Goal: Information Seeking & Learning: Learn about a topic

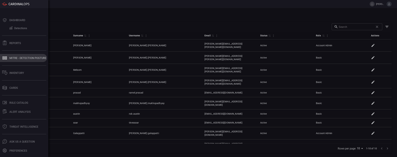
click at [16, 54] on button "MITRE - Detection Posture" at bounding box center [23, 58] width 47 height 8
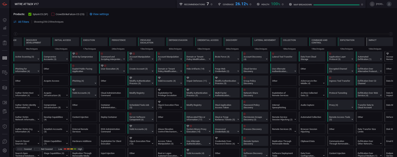
scroll to position [0, 21]
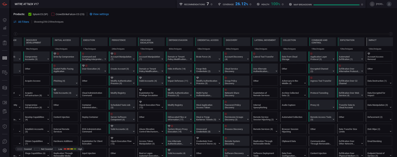
click at [55, 14] on button "CrowdStrikeFalcon-CO (CS)" at bounding box center [67, 13] width 33 height 3
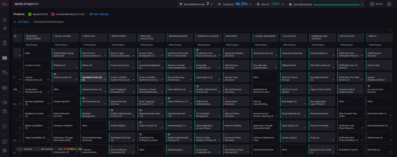
scroll to position [15, 0]
click at [86, 99] on icon at bounding box center [87, 99] width 2 height 2
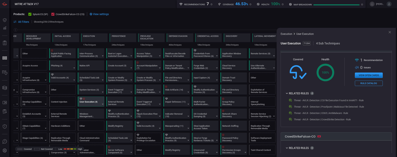
scroll to position [97, 0]
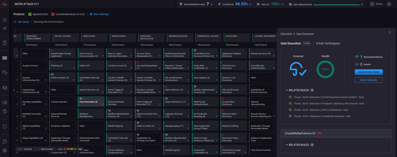
click at [390, 33] on icon at bounding box center [390, 32] width 4 height 4
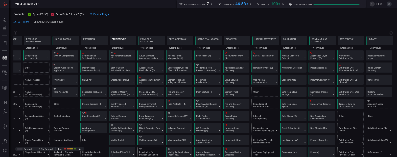
scroll to position [0, 0]
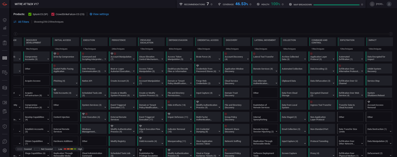
click at [67, 15] on span "CrowdStrikeFalcon-CO (CS)" at bounding box center [70, 14] width 29 height 3
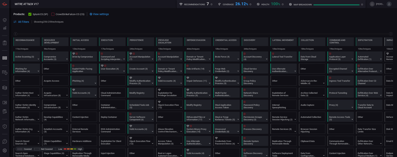
scroll to position [0, 21]
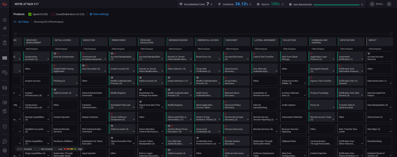
click at [67, 15] on span "CrowdStrikeFalcon-CO (CS)" at bounding box center [70, 14] width 29 height 3
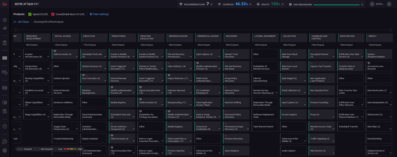
scroll to position [51, 0]
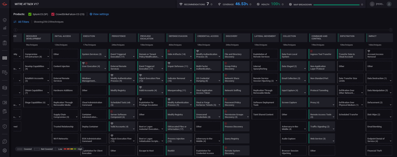
click at [53, 16] on span at bounding box center [203, 18] width 380 height 4
click at [53, 15] on icon at bounding box center [53, 14] width 2 height 2
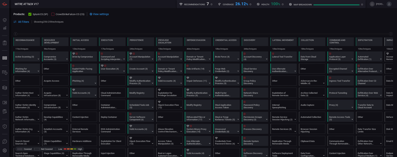
scroll to position [0, 21]
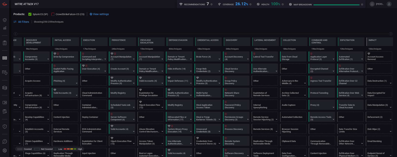
click at [53, 15] on div at bounding box center [52, 14] width 3 height 3
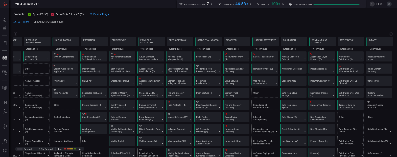
click at [53, 15] on icon at bounding box center [53, 14] width 2 height 2
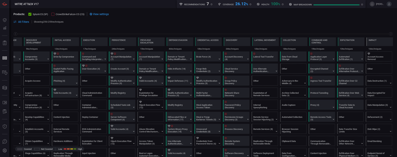
click at [52, 14] on div at bounding box center [52, 14] width 3 height 3
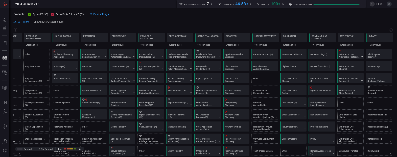
scroll to position [0, 0]
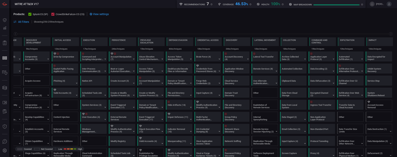
click at [97, 14] on span "View settings" at bounding box center [101, 14] width 16 height 3
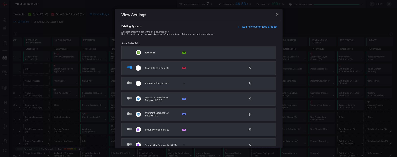
click at [277, 16] on div "View Settings" at bounding box center [200, 15] width 156 height 5
click at [278, 15] on icon at bounding box center [277, 14] width 3 height 3
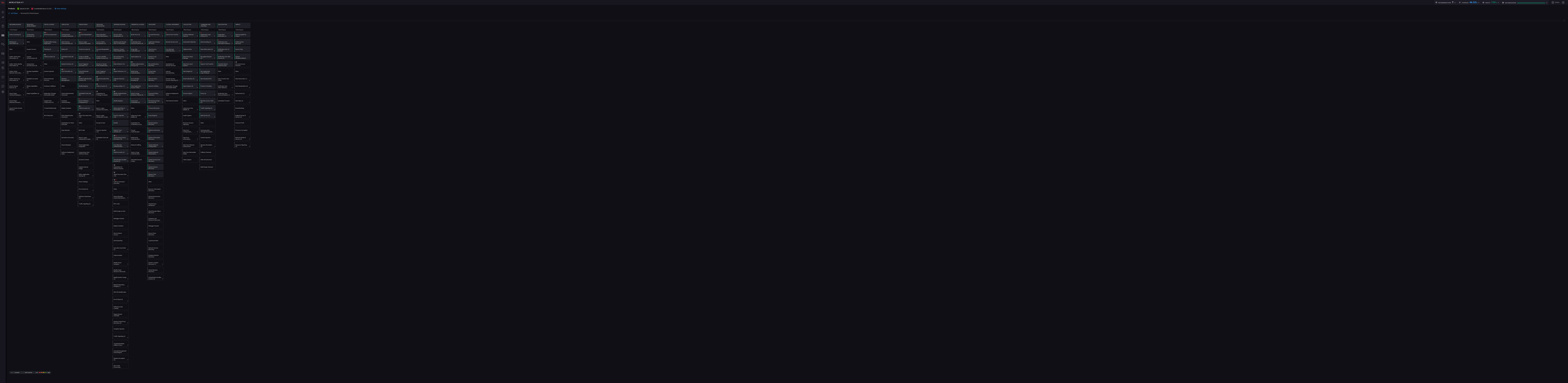
scroll to position [1, 0]
click at [242, 95] on div "Active Scanning (3) Phishing for Information (4) Other Gather Victim Host Infor…" at bounding box center [786, 200] width 1558 height 337
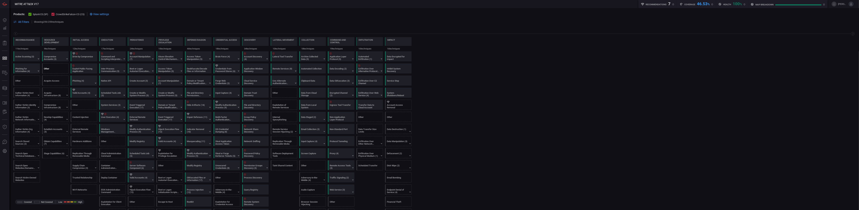
scroll to position [0, 0]
click at [56, 80] on div "Acquire Access" at bounding box center [54, 82] width 21 height 5
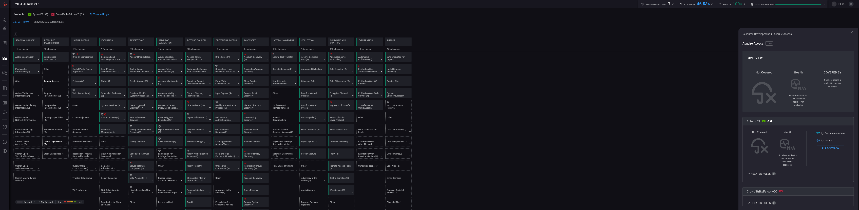
click at [59, 143] on div "Obtain Capabilities (7)" at bounding box center [54, 142] width 21 height 5
click at [87, 132] on div "External Remote Services" at bounding box center [82, 130] width 21 height 5
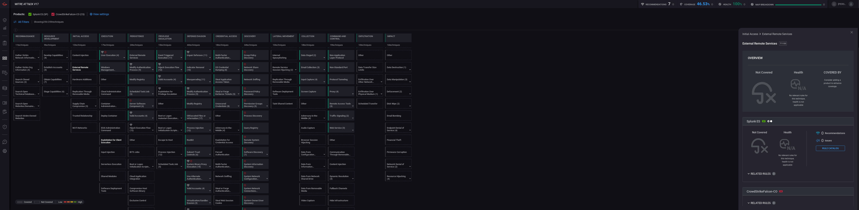
scroll to position [64, 0]
click at [143, 128] on div "Hijack Execution Flow (12)" at bounding box center [140, 127] width 21 height 5
click at [146, 114] on div "Valid Accounts (4)" at bounding box center [140, 115] width 21 height 5
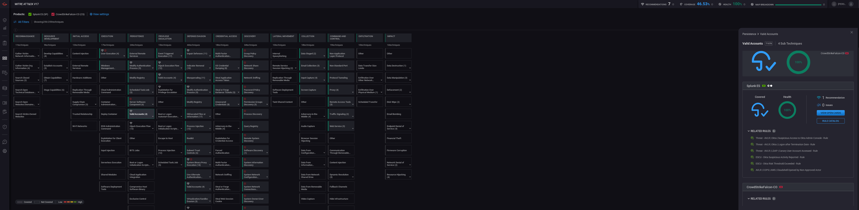
scroll to position [32, 0]
click at [378, 66] on div "Data Transfer Size Limits" at bounding box center [368, 66] width 21 height 5
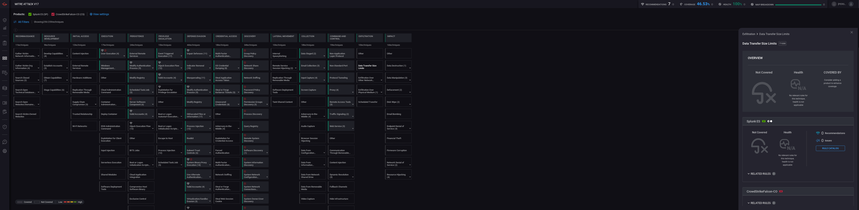
click at [397, 157] on icon at bounding box center [748, 203] width 4 height 4
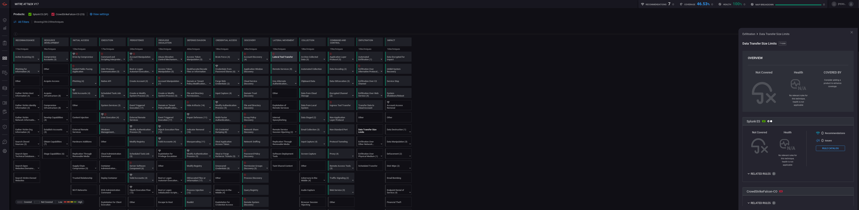
click at [291, 54] on div at bounding box center [284, 54] width 24 height 2
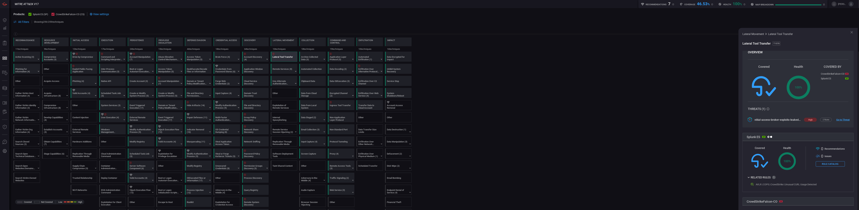
scroll to position [21, 0]
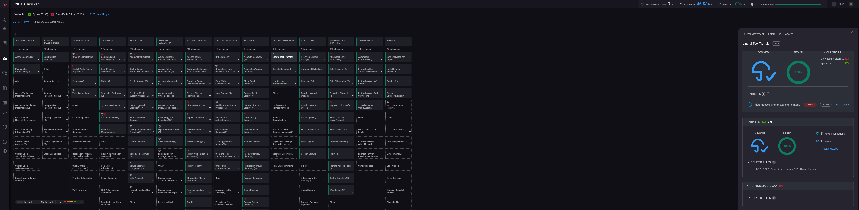
click at [397, 105] on link "Go to Threat" at bounding box center [841, 104] width 11 height 3
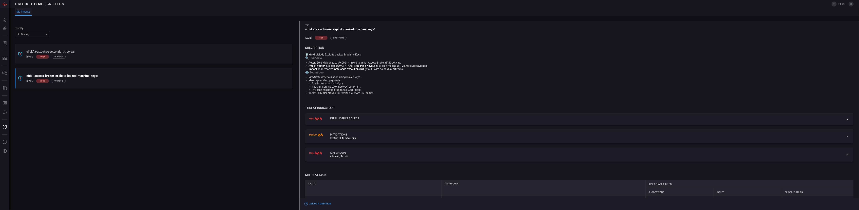
click at [75, 50] on div "clickfix-attacks-sector-alert-tlpclear" at bounding box center [104, 52] width 156 height 4
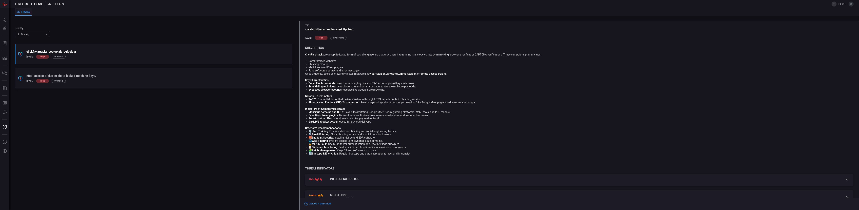
click at [171, 76] on div "nitial-access-broker-exploits-leaked-machine-keys/" at bounding box center [109, 76] width 166 height 4
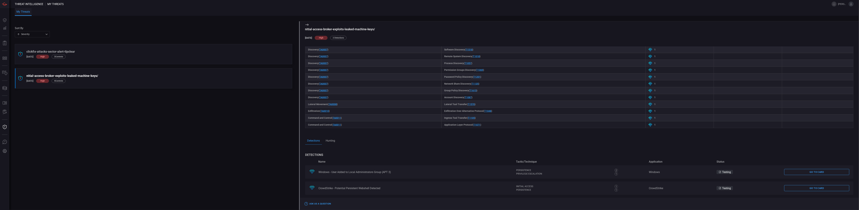
scroll to position [227, 0]
click at [335, 138] on button "Hunting" at bounding box center [330, 139] width 17 height 8
click at [314, 131] on button "Detections" at bounding box center [313, 134] width 17 height 8
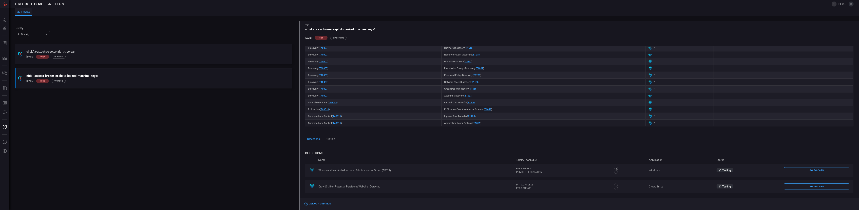
click at [167, 80] on div "[DATE] high 4 Control s" at bounding box center [109, 81] width 167 height 4
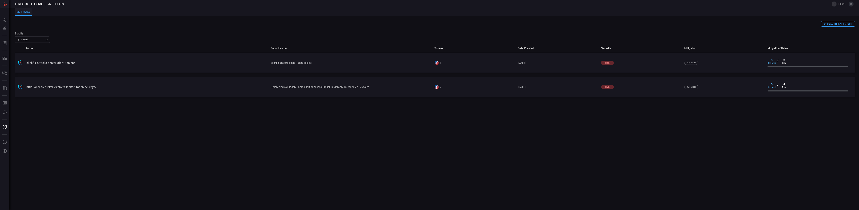
click at [148, 61] on div "clickfix-attacks-sector-alert-tlpclear clickfix attacks sector- alert tlpclear …" at bounding box center [435, 63] width 840 height 20
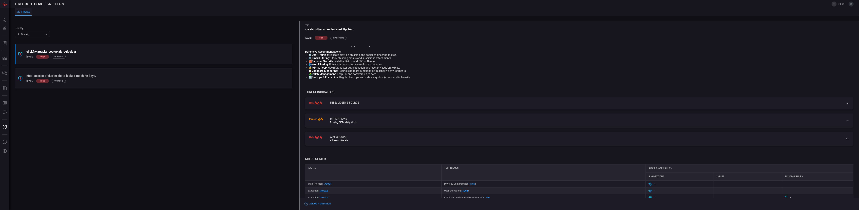
scroll to position [198, 0]
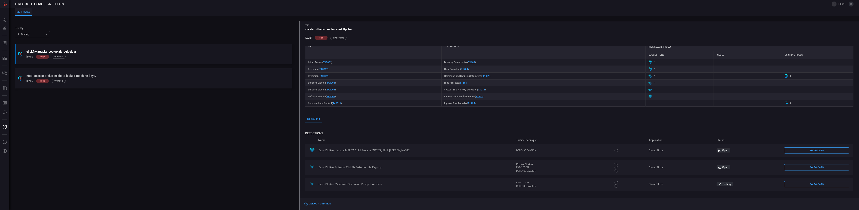
click at [163, 86] on div "nitial-access-broker-exploits-leaked-machine-keys/ [DATE] high 4 Control s" at bounding box center [153, 78] width 277 height 20
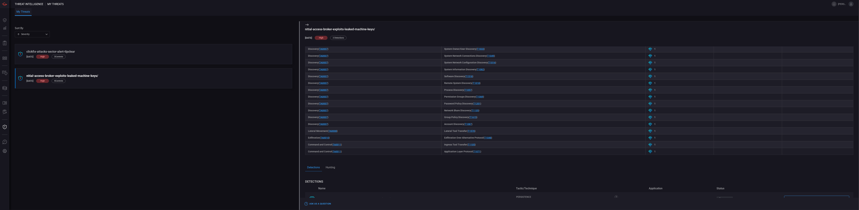
scroll to position [137, 0]
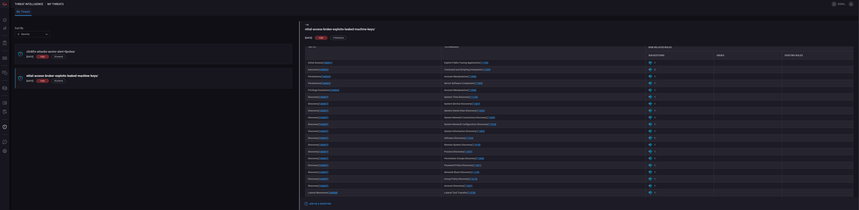
click at [187, 65] on div "clickfix-attacks-sector-alert-tlpclear [DATE] high 3 Control s nitial-access-br…" at bounding box center [155, 68] width 281 height 48
click at [27, 6] on header "Threat Intelligence My Threats [PERSON_NAME].[PERSON_NAME]" at bounding box center [429, 4] width 859 height 8
click at [27, 5] on span "Threat Intelligence" at bounding box center [29, 4] width 28 height 3
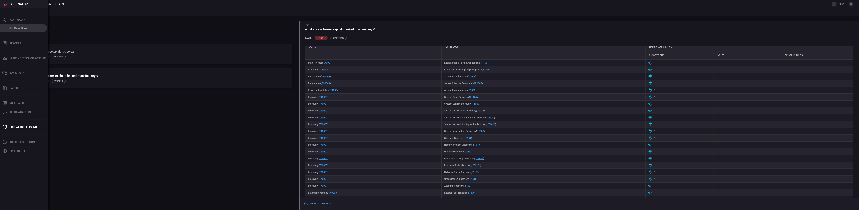
click at [12, 28] on icon at bounding box center [10, 28] width 3 height 3
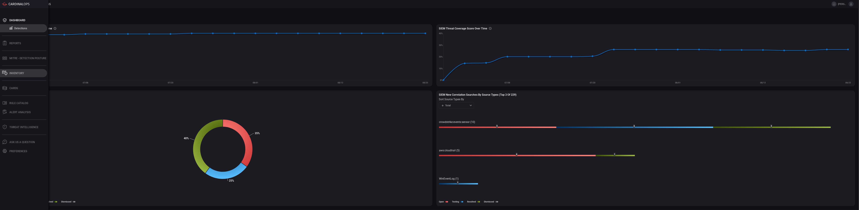
click at [20, 73] on div "Inventory" at bounding box center [16, 73] width 15 height 3
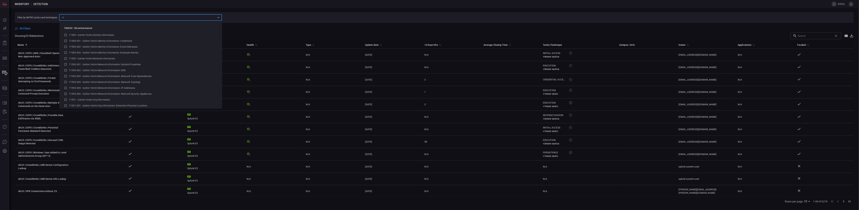
click at [71, 19] on input "text" at bounding box center [137, 17] width 155 height 4
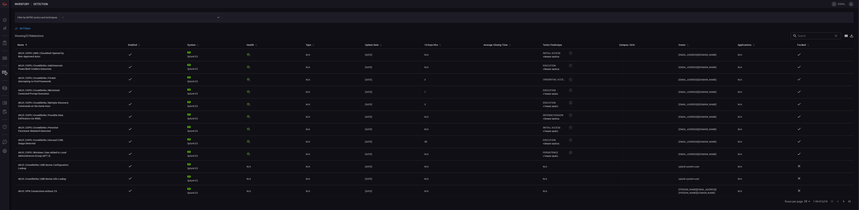
click at [29, 29] on span "All Filters" at bounding box center [24, 28] width 11 height 3
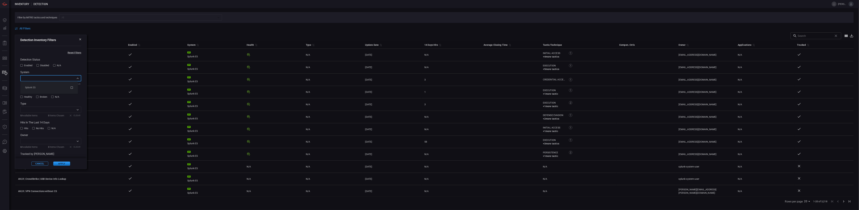
click at [45, 78] on input "text" at bounding box center [47, 78] width 53 height 4
click at [44, 86] on div "Splunk ES" at bounding box center [47, 88] width 45 height 4
click at [68, 152] on section "Tracked Not Tracked" at bounding box center [50, 151] width 61 height 3
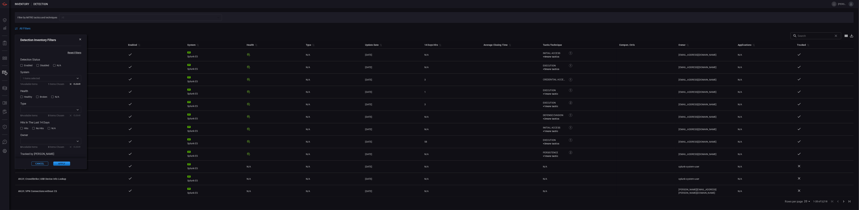
click at [25, 66] on span "Enabled" at bounding box center [28, 65] width 8 height 3
click at [64, 157] on button "Apply" at bounding box center [61, 164] width 17 height 4
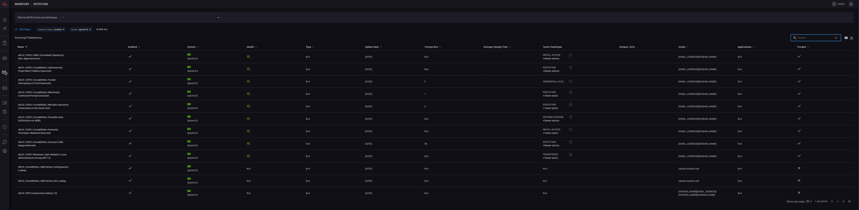
click at [397, 38] on input "text" at bounding box center [814, 37] width 34 height 7
type input "kvm"
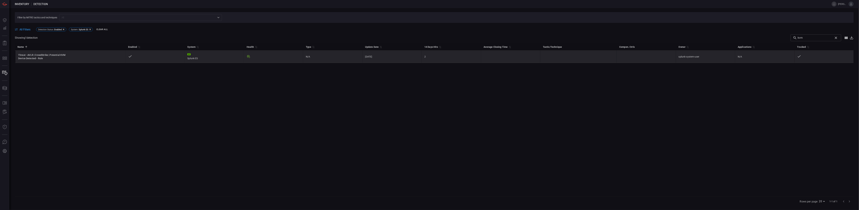
click at [66, 56] on div "Threat - AVLR | CrowdStrike | Potential KVM Device Detected - Rule" at bounding box center [43, 56] width 50 height 7
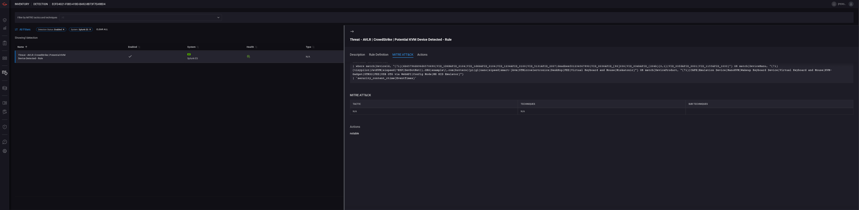
scroll to position [79, 0]
click at [397, 112] on div "N/A" at bounding box center [602, 112] width 168 height 7
click at [397, 108] on div "techniques" at bounding box center [602, 105] width 168 height 8
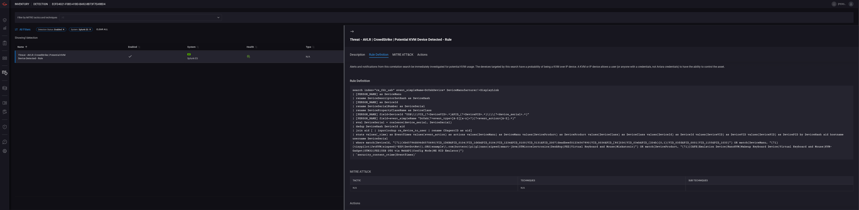
scroll to position [0, 0]
click at [374, 58] on span at bounding box center [602, 58] width 514 height 5
click at [313, 112] on div "Name 0 Enabled 0 System 0 Health 0 Type 0 Update Date 0 14 Days Hits 0 Average …" at bounding box center [434, 120] width 838 height 154
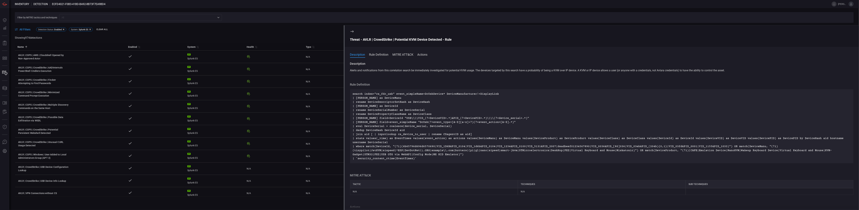
click at [400, 57] on span at bounding box center [602, 58] width 514 height 5
click at [405, 56] on button "MITRE ATT&CK" at bounding box center [402, 54] width 21 height 4
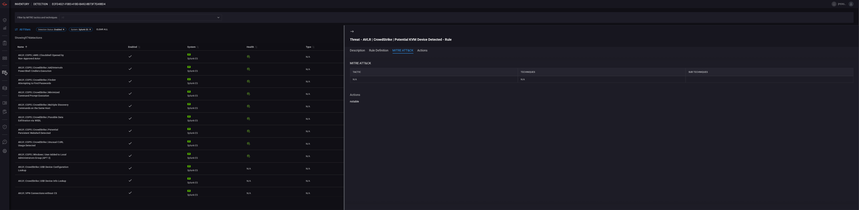
scroll to position [108, 0]
click at [215, 23] on span at bounding box center [434, 25] width 838 height 4
click at [353, 32] on icon at bounding box center [352, 31] width 4 height 4
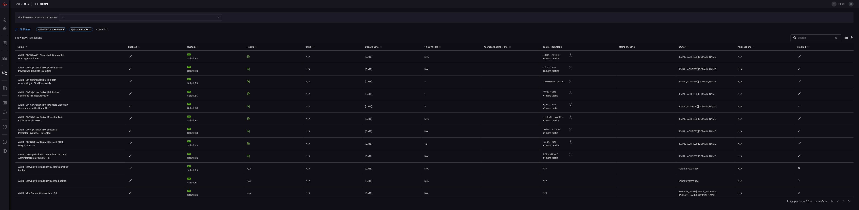
click at [813, 36] on input "text" at bounding box center [814, 37] width 34 height 7
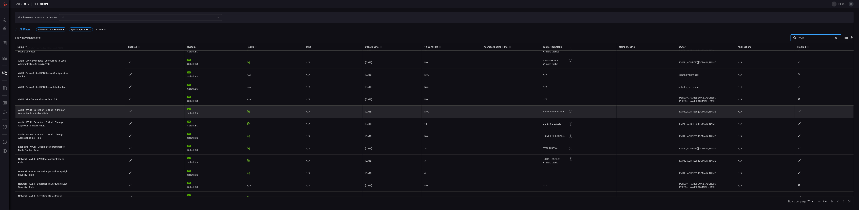
scroll to position [100, 0]
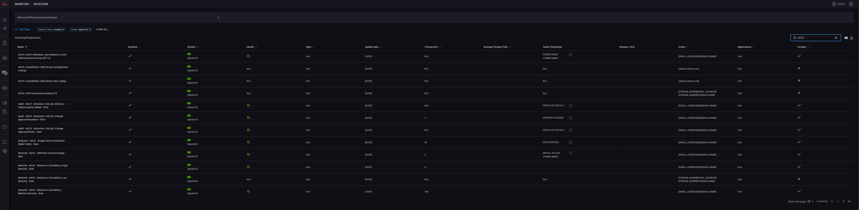
type input "AVLR"
click at [810, 201] on body "Inventory Detection adam.carson Dashboard Dashboard Detections Detections Repor…" at bounding box center [429, 105] width 859 height 210
click at [811, 204] on li "75" at bounding box center [811, 203] width 8 height 6
type input "75"
click at [23, 29] on span "All Filters" at bounding box center [24, 29] width 11 height 3
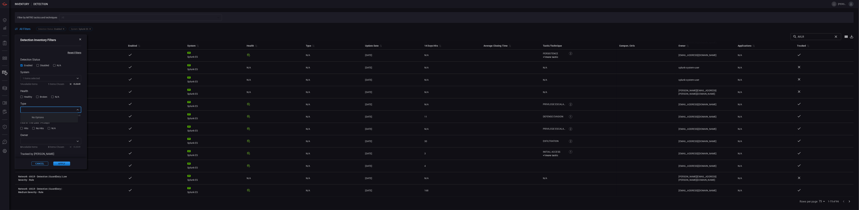
click at [34, 109] on input "text" at bounding box center [47, 110] width 53 height 4
click at [64, 103] on label "Type" at bounding box center [50, 103] width 61 height 3
click at [52, 79] on input "text" at bounding box center [57, 78] width 35 height 4
click at [68, 114] on div "0 Available Items 0 Items Chosen Clear" at bounding box center [50, 115] width 61 height 3
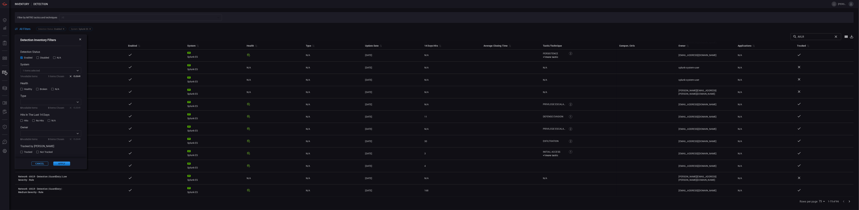
click at [31, 153] on span "Tracked" at bounding box center [28, 152] width 8 height 3
click at [22, 153] on div at bounding box center [21, 152] width 2 height 2
click at [62, 163] on button "Apply" at bounding box center [61, 164] width 17 height 4
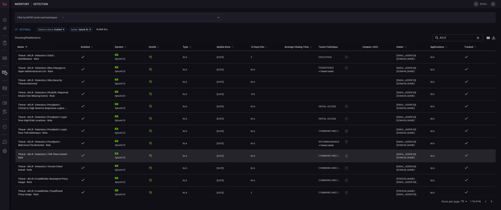
scroll to position [454, 0]
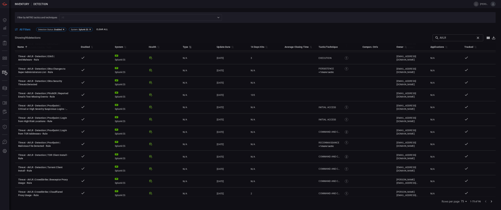
click at [187, 45] on div "Type 0" at bounding box center [187, 47] width 9 height 4
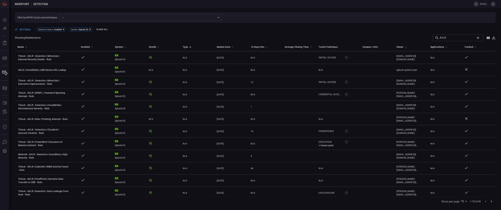
scroll to position [0, 0]
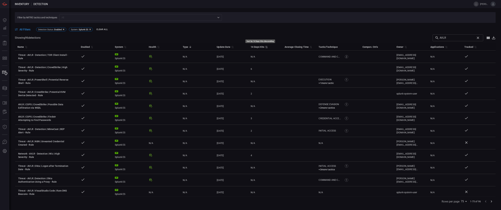
click at [265, 48] on icon "Sort by 14 Days Hits descending" at bounding box center [266, 47] width 3 height 3
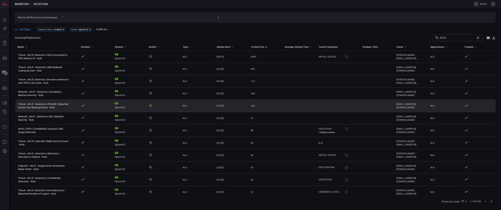
click at [48, 109] on div "Threat - AVLR - Detection | PhishER | Reported Emails Test Missing Events - Rule" at bounding box center [43, 105] width 50 height 7
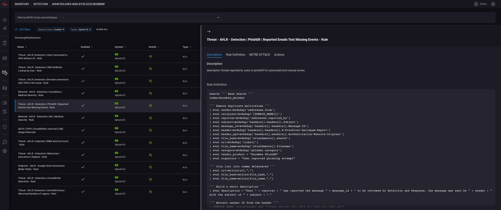
click at [233, 54] on button "Rule Definition" at bounding box center [235, 54] width 19 height 4
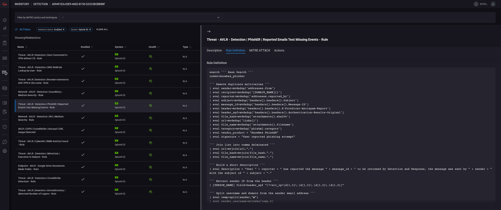
click at [281, 47] on div "Description Rule Definition MITRE ATT&CK Actions Description description: Email…" at bounding box center [350, 128] width 299 height 163
click at [282, 50] on button "Actions" at bounding box center [279, 50] width 10 height 4
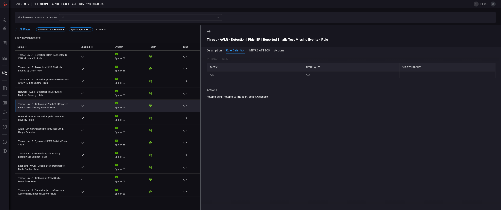
scroll to position [270, 0]
click at [209, 92] on div "notable, send_notable_to_mc_alert_action, webhook" at bounding box center [351, 92] width 289 height 4
click at [248, 106] on div at bounding box center [351, 149] width 289 height 110
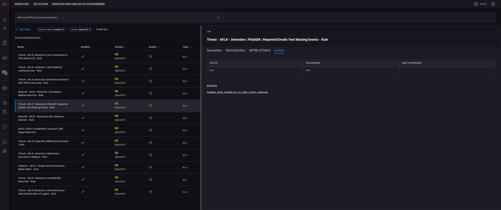
click at [259, 54] on span at bounding box center [350, 54] width 299 height 5
click at [259, 53] on span at bounding box center [350, 54] width 299 height 5
click at [258, 52] on button "MITRE ATT&CK" at bounding box center [259, 50] width 21 height 4
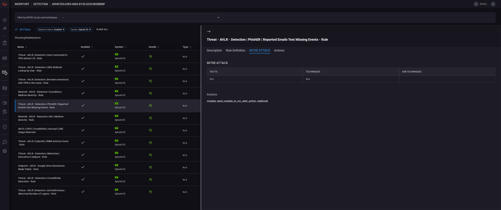
click at [236, 50] on button "Rule Definition" at bounding box center [235, 50] width 19 height 4
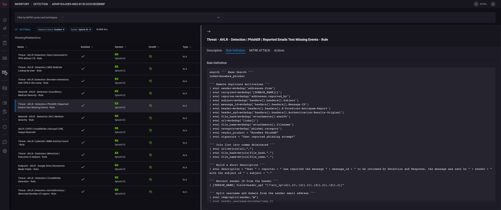
click at [217, 49] on button "Description" at bounding box center [214, 50] width 15 height 4
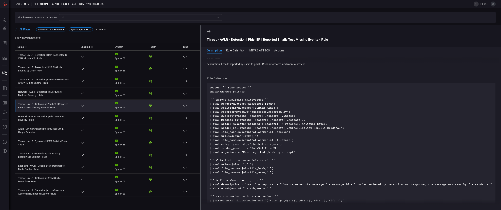
scroll to position [0, 0]
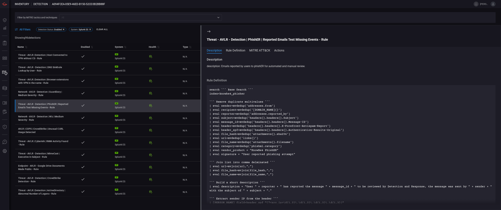
click at [56, 109] on div "Threat - AVLR - Detection | PhishER | Reported Emails Test Missing Events - Rule" at bounding box center [43, 105] width 50 height 7
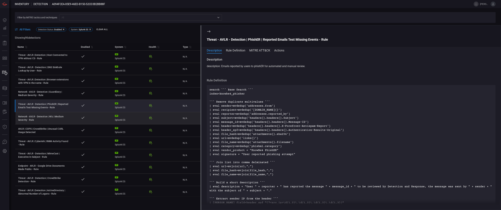
click at [52, 120] on div "Network - AVLR - Detection | Wiz | Medium Severity - Rule" at bounding box center [43, 118] width 50 height 7
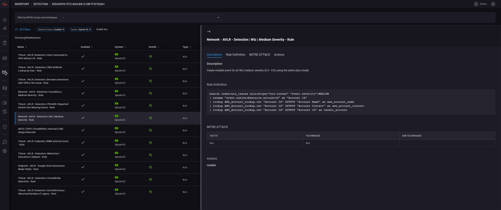
click at [209, 32] on icon at bounding box center [209, 31] width 4 height 4
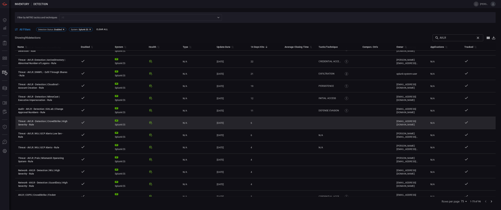
scroll to position [140, 0]
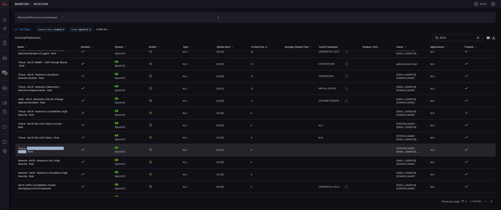
drag, startPoint x: 27, startPoint y: 152, endPoint x: 26, endPoint y: 154, distance: 2.5
click at [26, 153] on div "Threat - AVLR | Palo | Mismatch Operating System - Rule" at bounding box center [43, 150] width 50 height 7
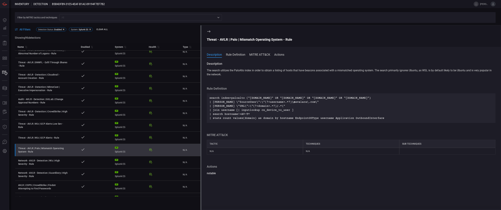
click at [82, 155] on td at bounding box center [95, 150] width 34 height 12
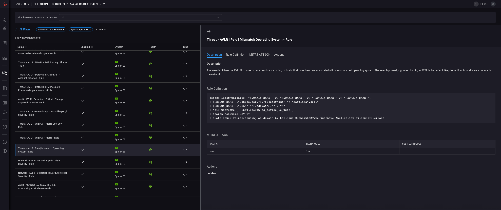
click at [279, 55] on button "Actions" at bounding box center [279, 54] width 10 height 4
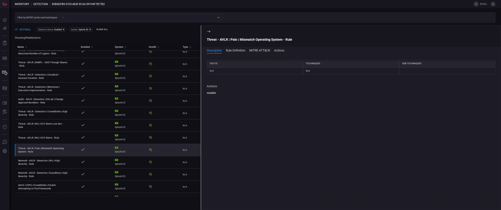
scroll to position [77, 0]
click at [260, 52] on button "MITRE ATT&CK" at bounding box center [259, 50] width 21 height 4
click at [247, 52] on div "Description Rule Definition MITRE ATT&CK Actions" at bounding box center [354, 50] width 294 height 4
click at [244, 51] on button "Rule Definition" at bounding box center [235, 50] width 19 height 4
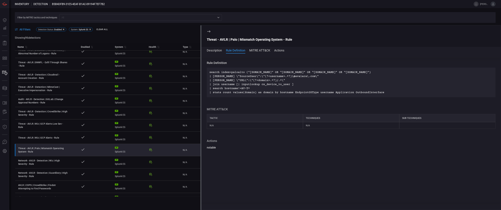
click at [212, 51] on button "Description" at bounding box center [214, 50] width 15 height 4
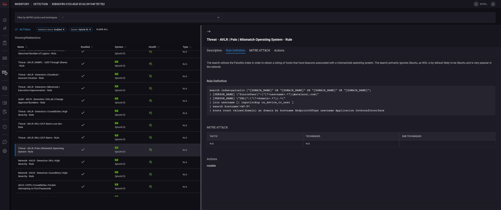
scroll to position [0, 0]
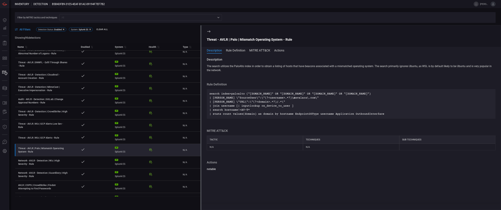
click at [209, 32] on icon at bounding box center [209, 31] width 4 height 4
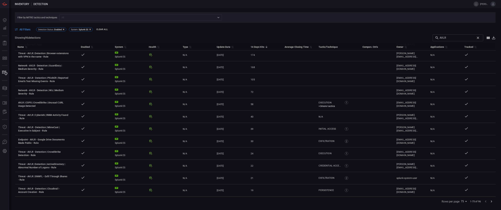
scroll to position [89, 0]
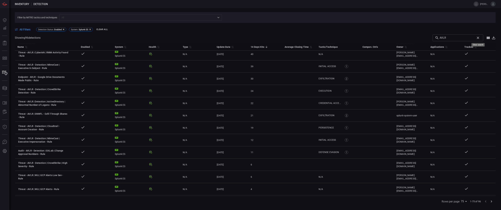
click at [479, 38] on icon "Clear search" at bounding box center [478, 38] width 4 height 4
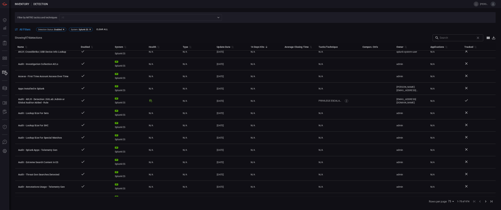
scroll to position [515, 0]
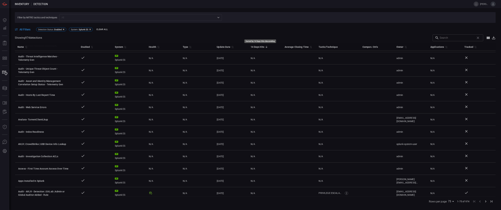
click at [264, 46] on span "Sorted by 14 Days Hits descending" at bounding box center [266, 46] width 4 height 3
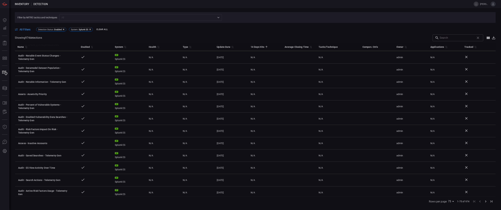
click at [254, 47] on div "14 Days Hits" at bounding box center [258, 47] width 14 height 4
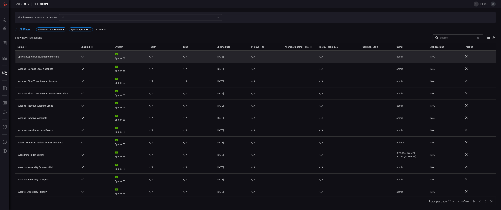
scroll to position [0, 0]
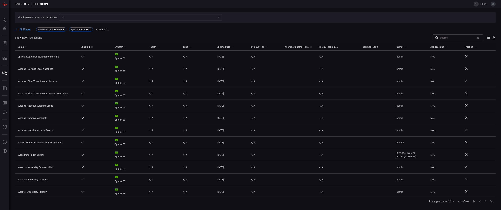
click at [260, 49] on div "14 Days Hits 0" at bounding box center [260, 47] width 18 height 4
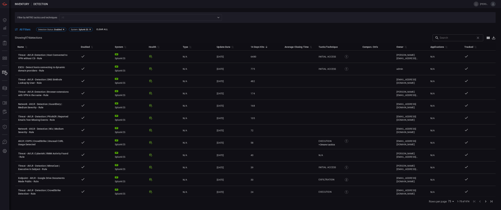
click at [469, 51] on th "Tracked 0" at bounding box center [478, 47] width 34 height 8
click at [19, 30] on span "All Filters" at bounding box center [24, 29] width 11 height 3
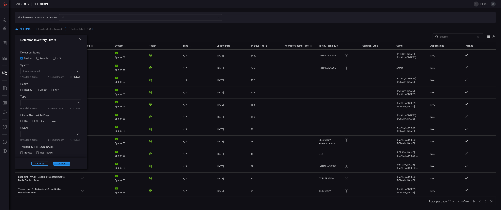
scroll to position [8, 0]
click at [28, 151] on span "Tracked" at bounding box center [28, 152] width 8 height 3
click at [54, 162] on button "Apply" at bounding box center [61, 164] width 17 height 4
